Goal: Navigation & Orientation: Find specific page/section

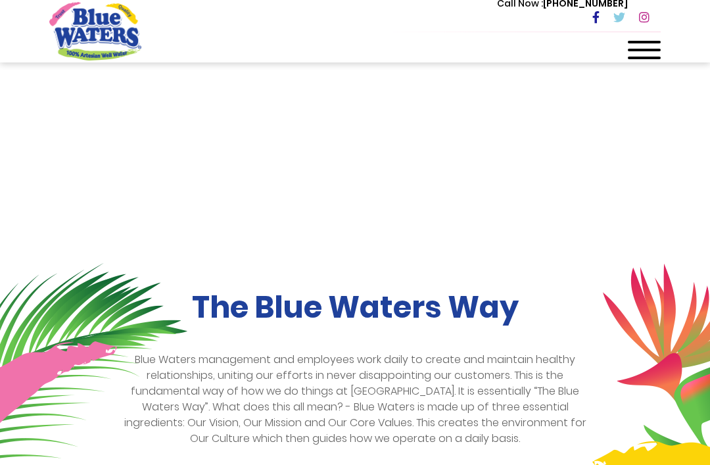
scroll to position [73, 0]
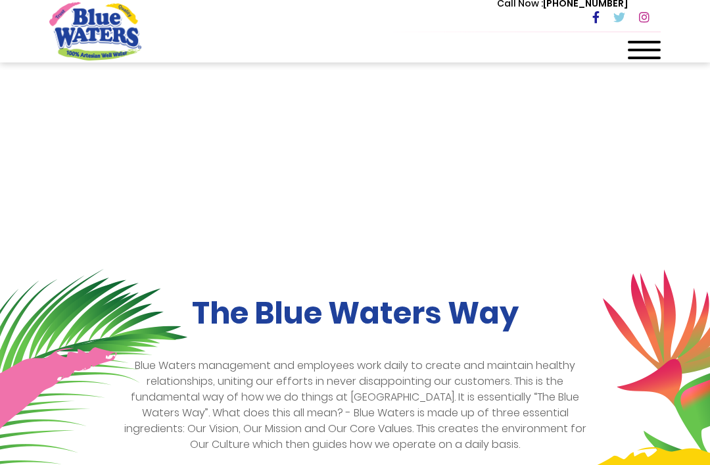
click at [647, 42] on span at bounding box center [644, 42] width 33 height 3
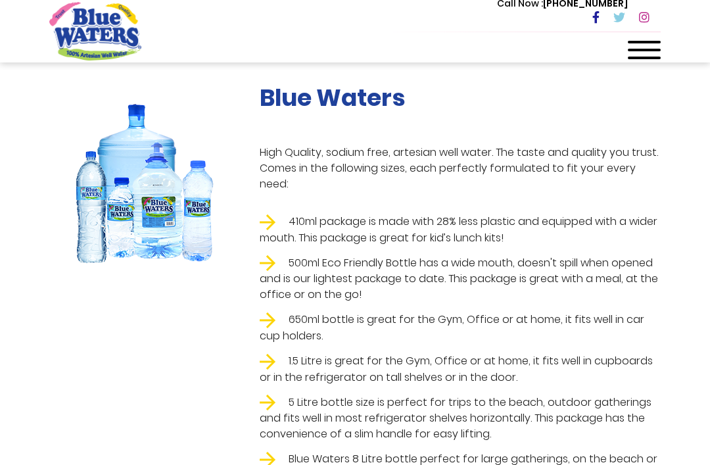
scroll to position [144, 0]
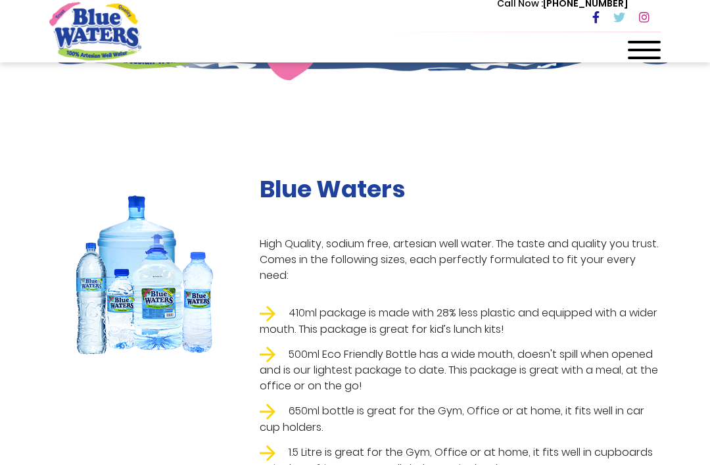
click at [640, 54] on div at bounding box center [644, 54] width 33 height 26
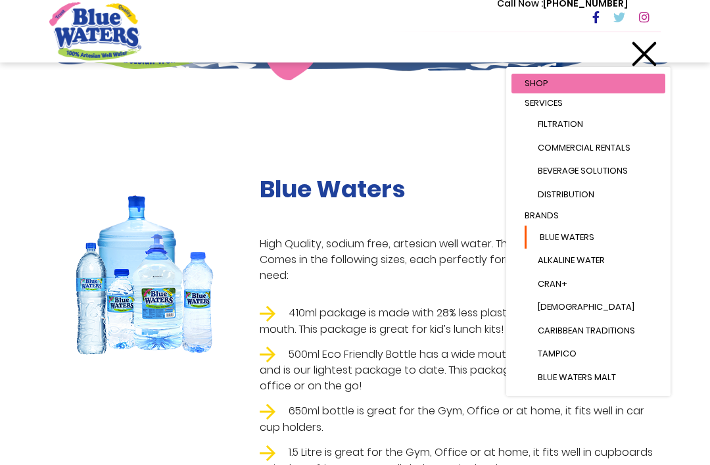
click at [593, 249] on link "Blue Waters" at bounding box center [594, 237] width 141 height 24
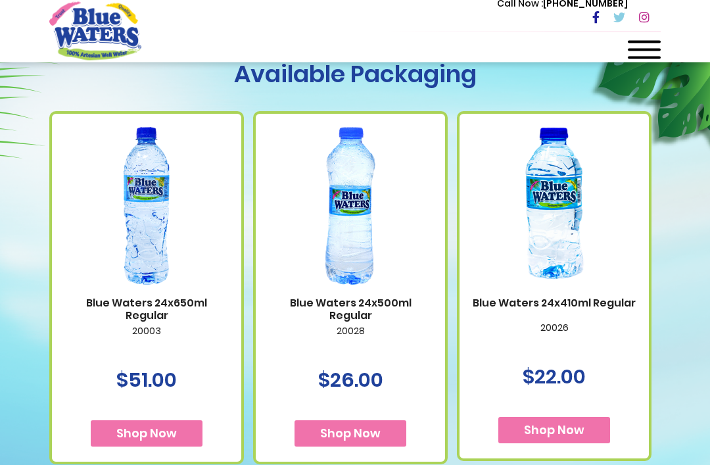
scroll to position [702, 0]
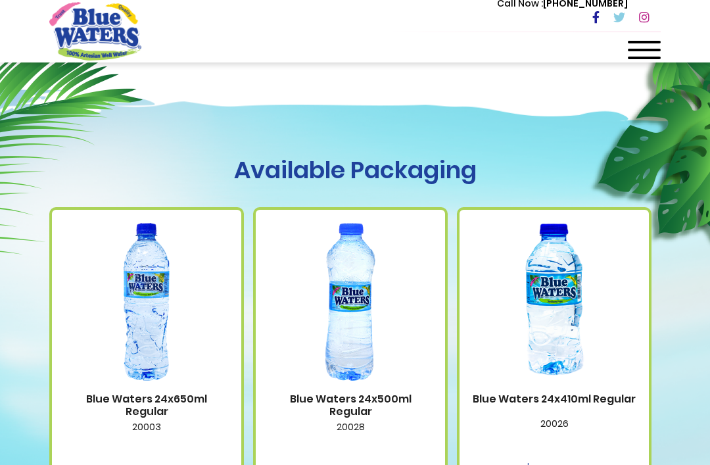
click at [656, 45] on div at bounding box center [644, 54] width 33 height 26
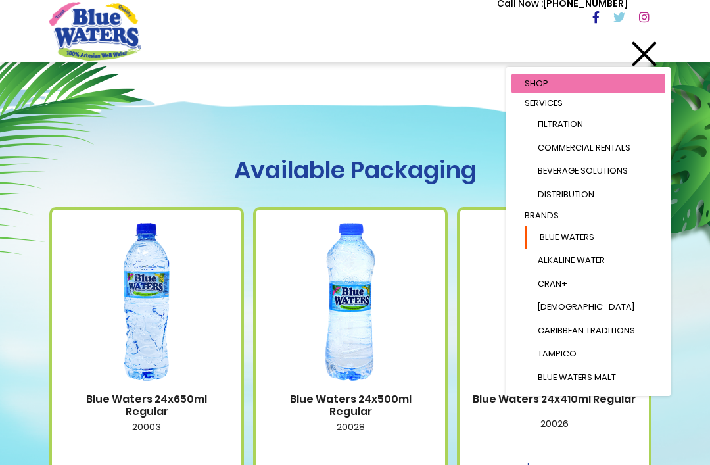
click at [595, 249] on link "Blue Waters" at bounding box center [594, 237] width 141 height 24
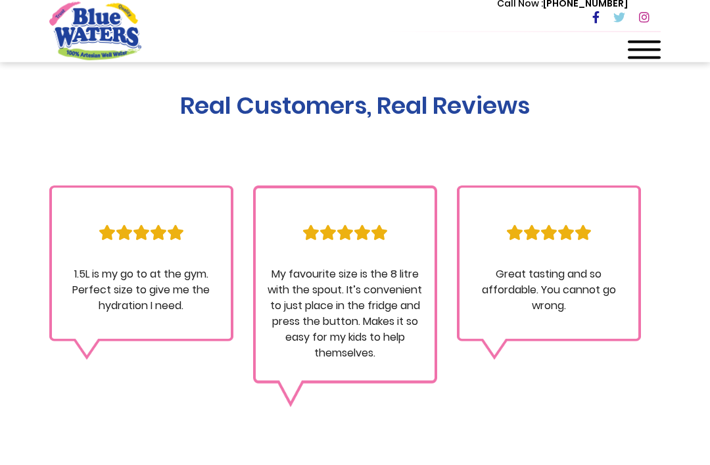
scroll to position [1414, 0]
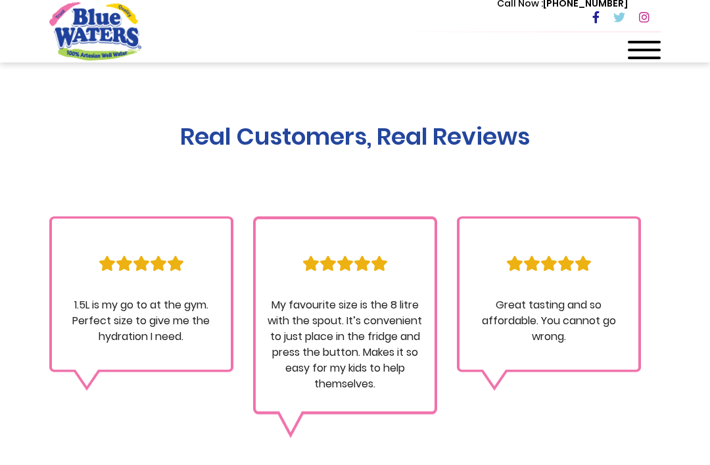
click at [642, 37] on div "Call Now : (868) 640-8824" at bounding box center [410, 17] width 499 height 45
click at [647, 35] on div "Call Now : (868) 640-8824" at bounding box center [410, 17] width 499 height 45
click at [637, 45] on div at bounding box center [644, 54] width 33 height 26
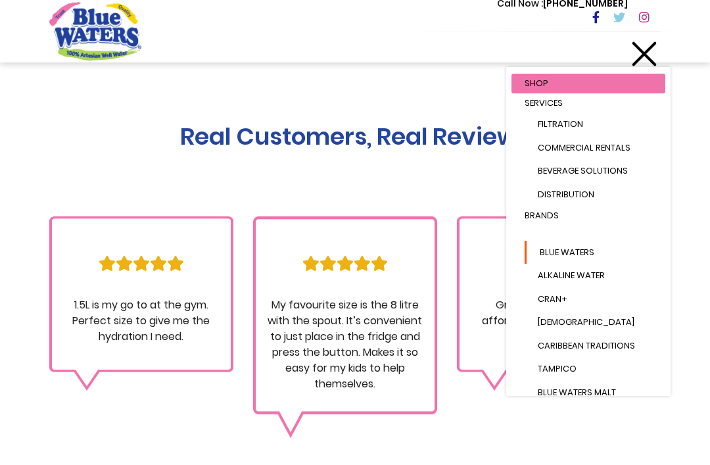
click at [593, 256] on link "Blue Waters" at bounding box center [594, 252] width 141 height 24
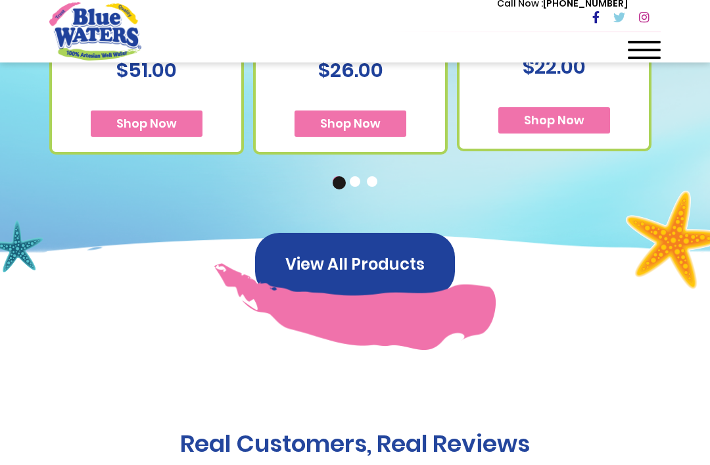
scroll to position [1108, 0]
